Goal: Go to known website: Access a specific website the user already knows

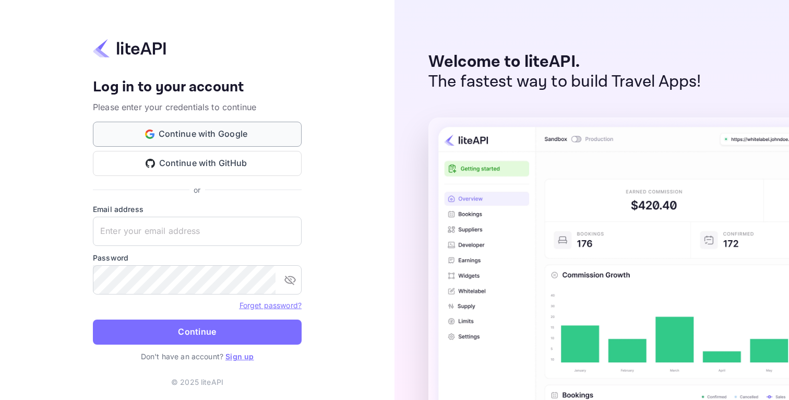
click at [219, 133] on button "Continue with Google" at bounding box center [197, 134] width 209 height 25
click at [195, 228] on input "text" at bounding box center [197, 231] width 209 height 29
type input "yahav@skygini.com"
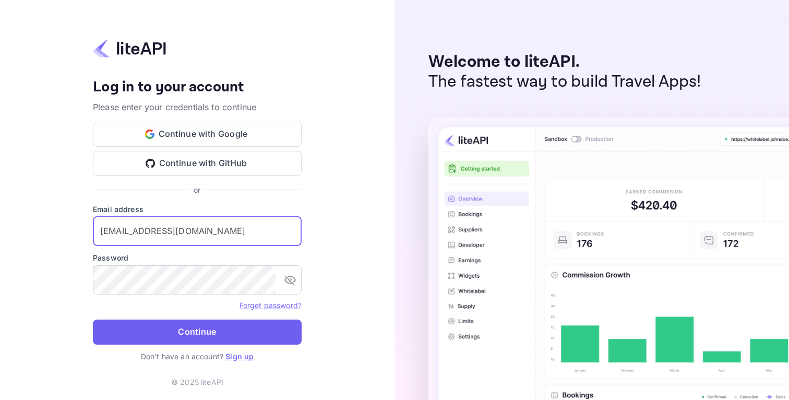
click at [212, 322] on button "Continue" at bounding box center [197, 331] width 209 height 25
